Goal: Task Accomplishment & Management: Complete application form

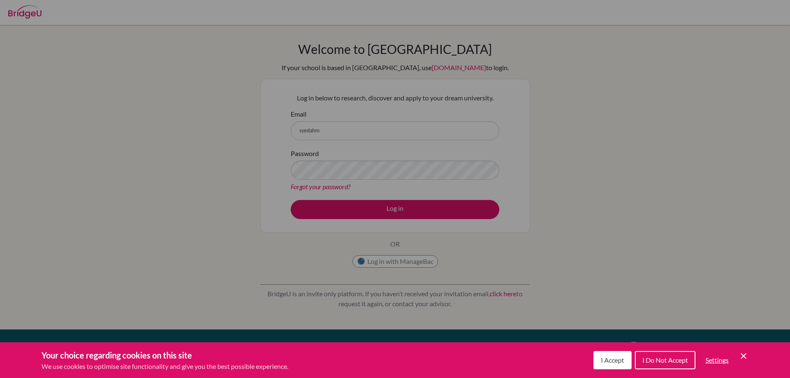
click at [616, 364] on button "I Accept" at bounding box center [612, 360] width 38 height 18
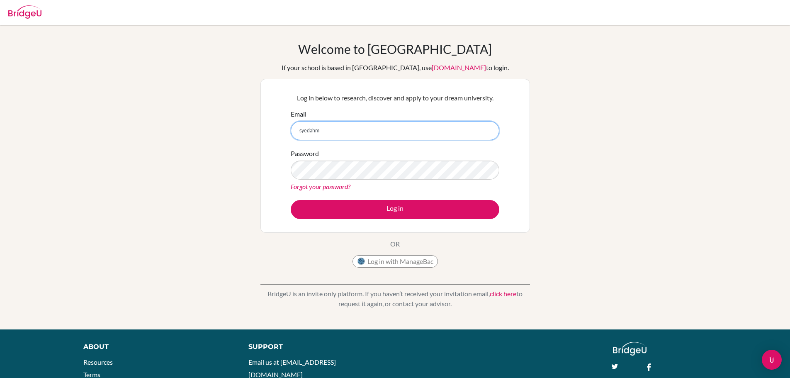
click at [401, 129] on input "syedahm" at bounding box center [395, 130] width 209 height 19
type input "[EMAIL_ADDRESS][DOMAIN_NAME]"
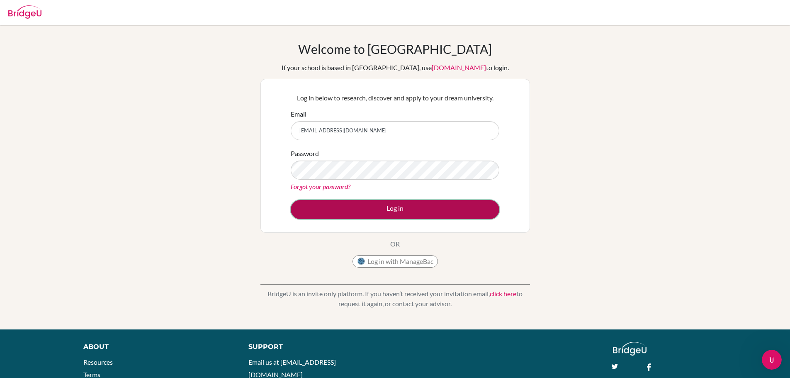
click at [353, 206] on button "Log in" at bounding box center [395, 209] width 209 height 19
click at [362, 214] on button "Log in" at bounding box center [395, 209] width 209 height 19
